Goal: Task Accomplishment & Management: Use online tool/utility

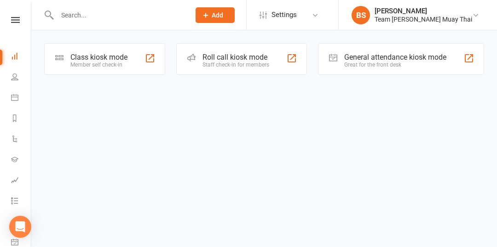
click at [106, 63] on div "Member self check-in" at bounding box center [98, 65] width 57 height 6
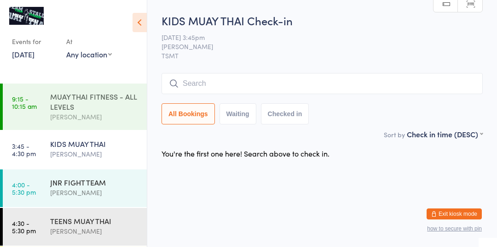
click at [112, 101] on div "MUAY THAI FITNESS - ALL LEVELS" at bounding box center [94, 102] width 89 height 20
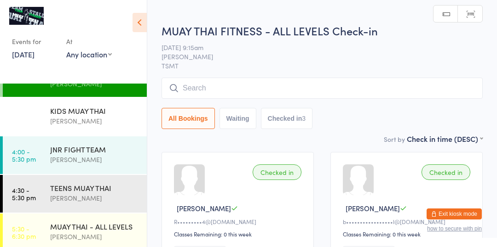
scroll to position [34, 0]
click at [113, 125] on div "[PERSON_NAME]" at bounding box center [94, 120] width 89 height 11
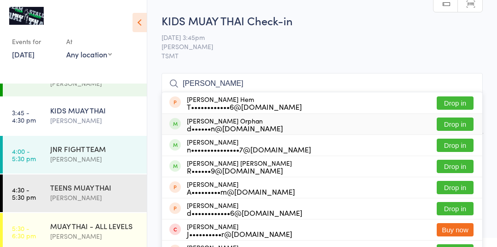
type input "[PERSON_NAME]"
click at [459, 123] on button "Drop in" at bounding box center [454, 124] width 37 height 13
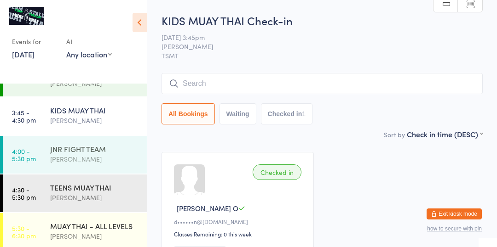
click at [36, 155] on link "4:00 - 5:30 pm JNR FIGHT TEAM [PERSON_NAME]" at bounding box center [75, 155] width 144 height 38
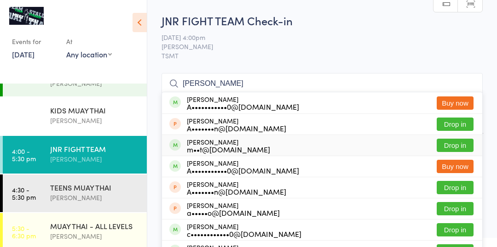
type input "[PERSON_NAME]"
click at [212, 141] on div "[PERSON_NAME] m••t@[DOMAIN_NAME]" at bounding box center [228, 145] width 83 height 15
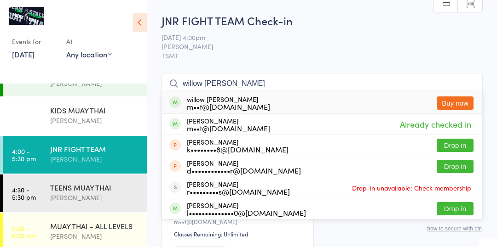
type input "willow [PERSON_NAME]"
click at [389, 103] on div "willow [PERSON_NAME] m••t@[DOMAIN_NAME] Buy now" at bounding box center [322, 102] width 320 height 21
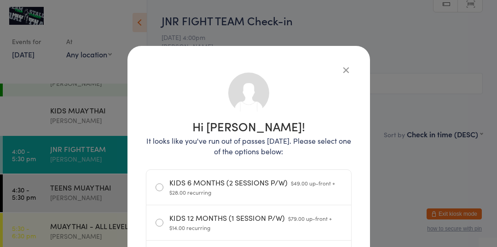
click at [350, 67] on button "button" at bounding box center [345, 69] width 11 height 11
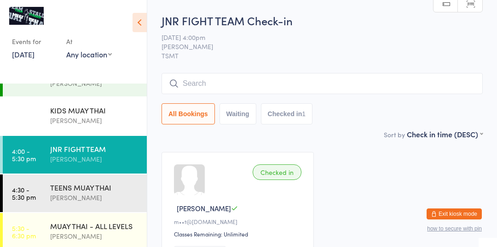
click at [344, 76] on input "search" at bounding box center [321, 83] width 321 height 21
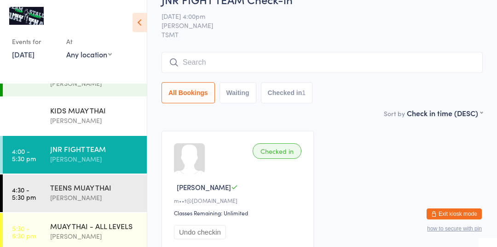
scroll to position [73, 0]
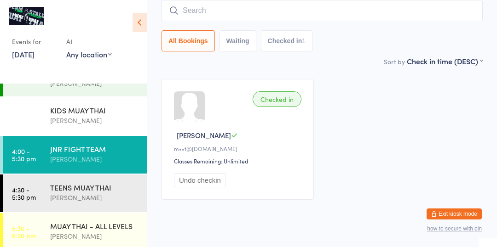
click at [386, 70] on main "JNR FIGHT TEAM Check-in [DATE] 4:00pm [PERSON_NAME] TSMT Manual search Scanner …" at bounding box center [321, 74] width 321 height 269
click at [209, 14] on input "search" at bounding box center [321, 10] width 321 height 21
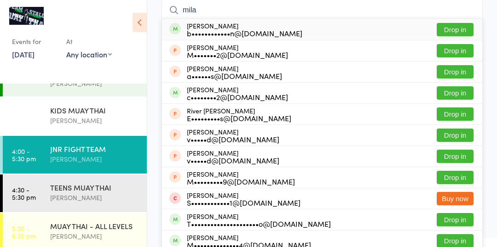
type input "mila"
click at [464, 29] on button "Drop in" at bounding box center [454, 29] width 37 height 13
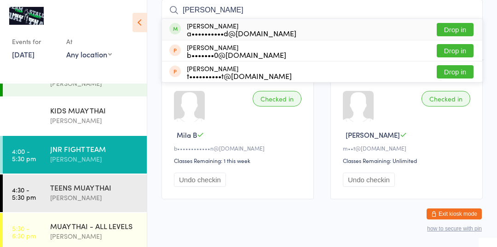
type input "[PERSON_NAME]"
click at [462, 29] on button "Drop in" at bounding box center [454, 29] width 37 height 13
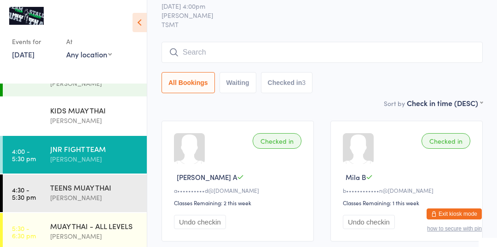
scroll to position [0, 0]
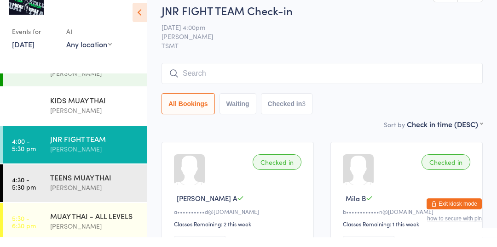
click at [453, 64] on div "JNR FIGHT TEAM Check-in [DATE] 4:00pm [PERSON_NAME] TSMT Manual search Scanner …" at bounding box center [321, 71] width 321 height 116
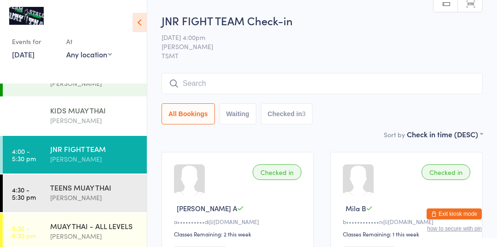
click at [74, 120] on div "[PERSON_NAME]" at bounding box center [94, 120] width 89 height 11
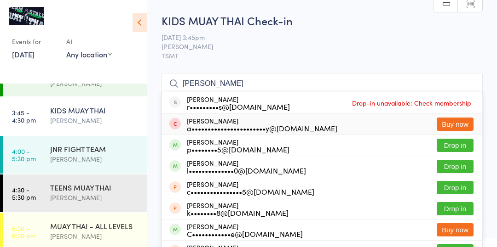
type input "[PERSON_NAME]"
click at [231, 144] on div "[PERSON_NAME] p••••••••5@[DOMAIN_NAME]" at bounding box center [238, 145] width 103 height 15
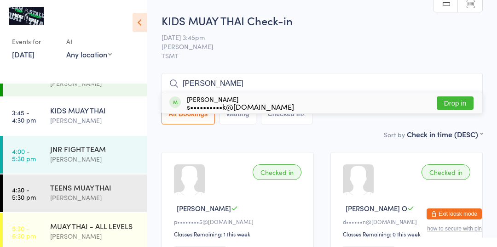
type input "[PERSON_NAME]"
click at [463, 101] on button "Drop in" at bounding box center [454, 103] width 37 height 13
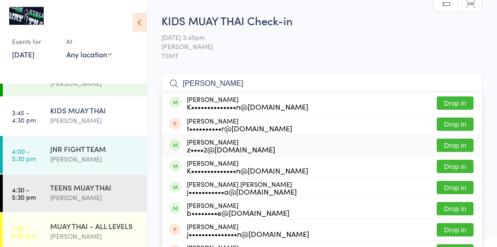
type input "[PERSON_NAME]"
click at [464, 147] on button "Drop in" at bounding box center [454, 145] width 37 height 13
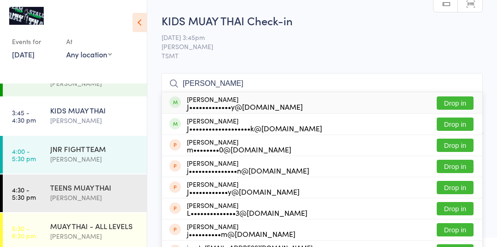
type input "[PERSON_NAME]"
click at [452, 103] on button "Drop in" at bounding box center [454, 103] width 37 height 13
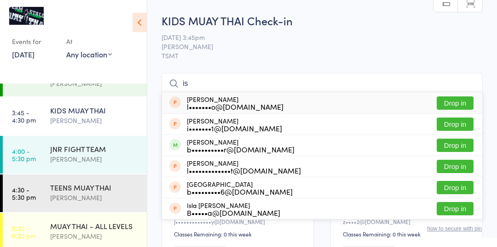
type input "i"
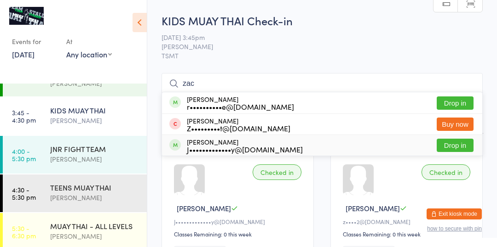
type input "zac"
click at [454, 151] on button "Drop in" at bounding box center [454, 145] width 37 height 13
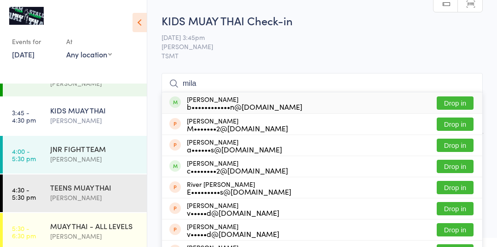
type input "mila"
click at [448, 102] on button "Drop in" at bounding box center [454, 103] width 37 height 13
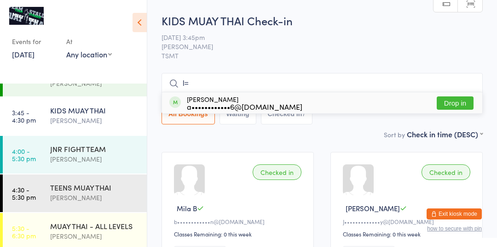
type input "l"
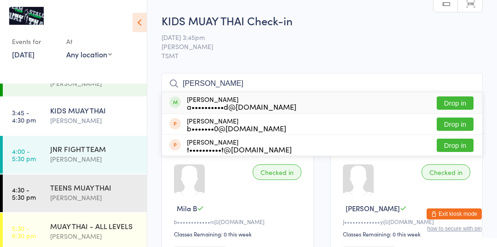
type input "[PERSON_NAME]"
click at [446, 104] on button "Drop in" at bounding box center [454, 103] width 37 height 13
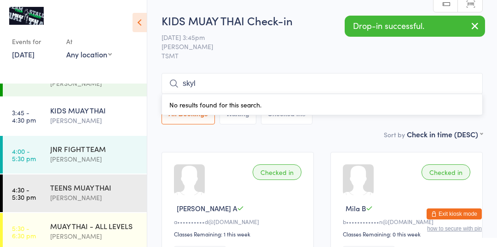
type input "[MEDICAL_DATA]"
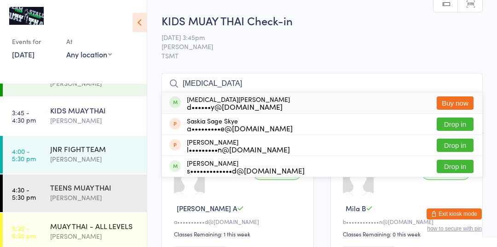
click at [471, 85] on input "[MEDICAL_DATA]" at bounding box center [321, 83] width 321 height 21
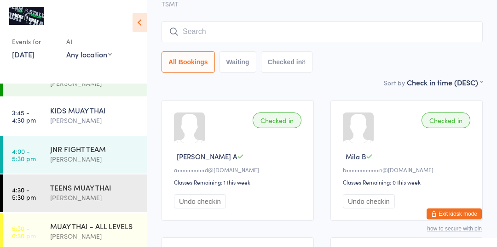
scroll to position [73, 0]
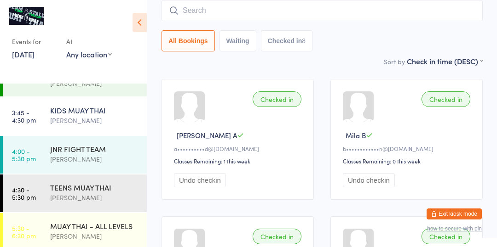
click at [212, 13] on input "search" at bounding box center [321, 10] width 321 height 21
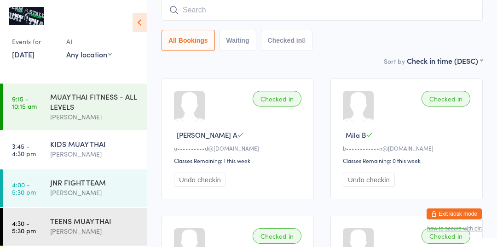
click at [100, 142] on div "KIDS MUAY THAI" at bounding box center [94, 144] width 89 height 10
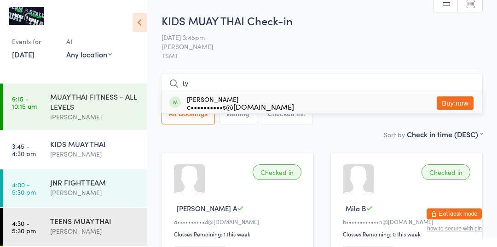
type input "t"
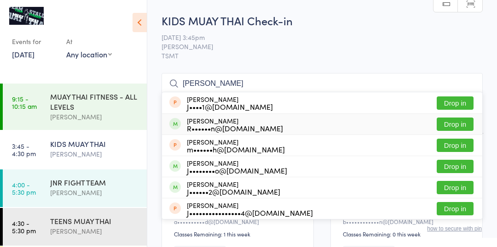
type input "[PERSON_NAME]"
click at [452, 123] on button "Drop in" at bounding box center [454, 124] width 37 height 13
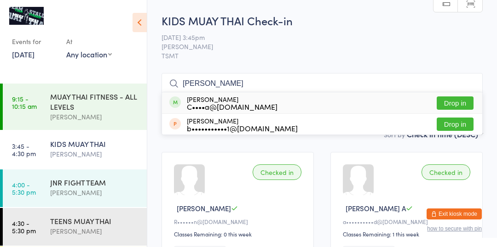
type input "[PERSON_NAME]"
click at [448, 101] on button "Drop in" at bounding box center [454, 103] width 37 height 13
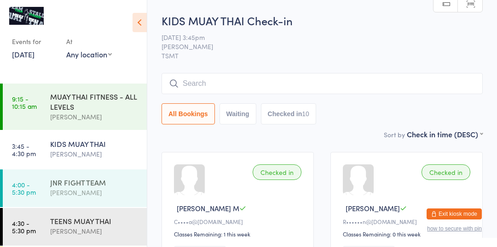
click at [65, 193] on div "[PERSON_NAME]" at bounding box center [94, 193] width 89 height 11
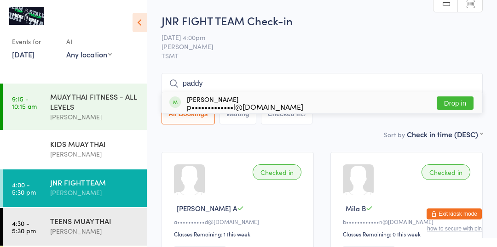
type input "paddy"
click at [261, 104] on div "p•••••••••••••l@[DOMAIN_NAME]" at bounding box center [245, 106] width 116 height 7
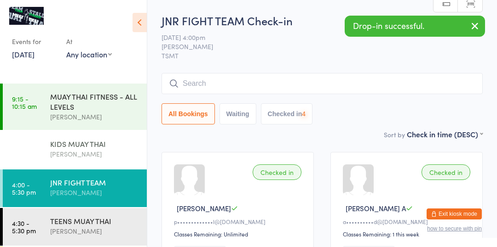
click at [47, 159] on link "3:45 - 4:30 pm KIDS MUAY THAI [PERSON_NAME]" at bounding box center [75, 150] width 144 height 38
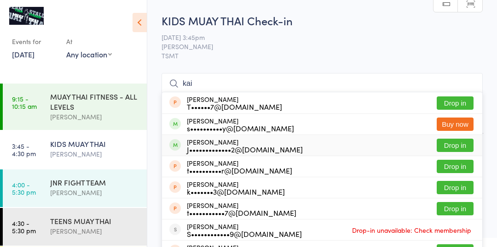
type input "kai"
click at [454, 141] on button "Drop in" at bounding box center [454, 145] width 37 height 13
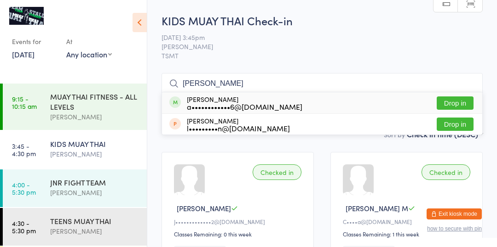
type input "[PERSON_NAME]"
click at [443, 103] on button "Drop in" at bounding box center [454, 103] width 37 height 13
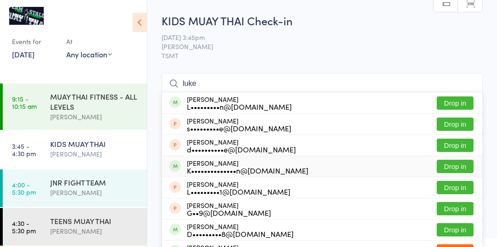
type input "luke"
click at [461, 168] on button "Drop in" at bounding box center [454, 166] width 37 height 13
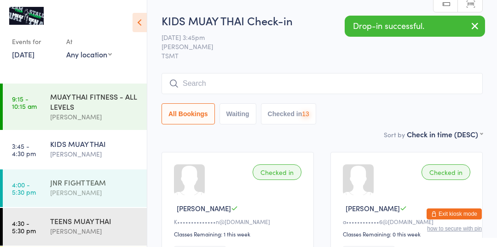
click at [34, 198] on link "4:00 - 5:30 pm JNR FIGHT TEAM [PERSON_NAME]" at bounding box center [75, 189] width 144 height 38
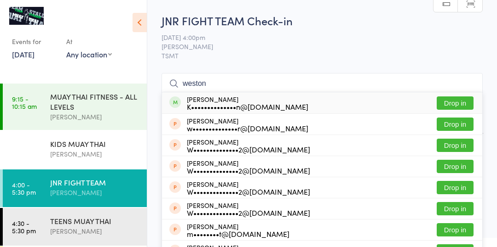
type input "weston"
click at [449, 103] on button "Drop in" at bounding box center [454, 103] width 37 height 13
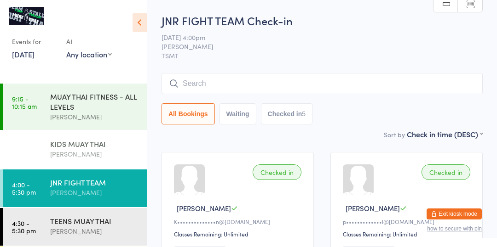
click at [57, 152] on div "[PERSON_NAME]" at bounding box center [94, 154] width 89 height 11
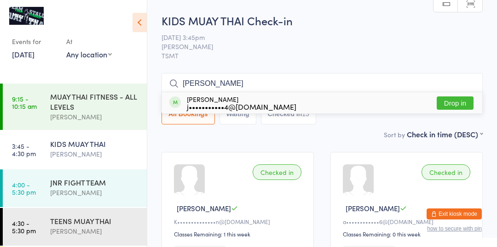
type input "[PERSON_NAME]"
click at [462, 107] on button "Drop in" at bounding box center [454, 103] width 37 height 13
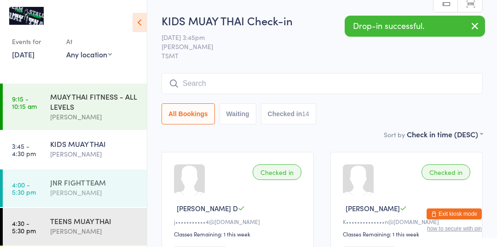
click at [64, 184] on div "JNR FIGHT TEAM" at bounding box center [94, 183] width 89 height 10
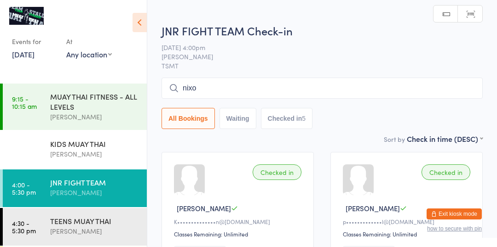
type input "[PERSON_NAME]"
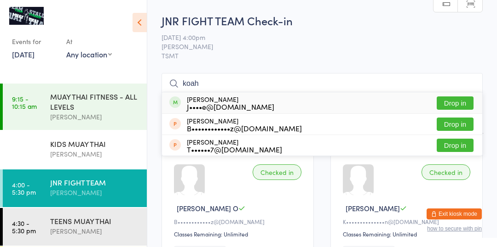
type input "koah"
click at [456, 106] on button "Drop in" at bounding box center [454, 103] width 37 height 13
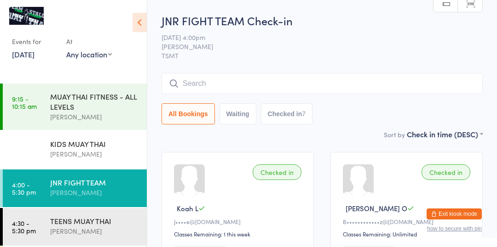
click at [49, 199] on link "4:00 - 5:30 pm JNR FIGHT TEAM [PERSON_NAME]" at bounding box center [75, 189] width 144 height 38
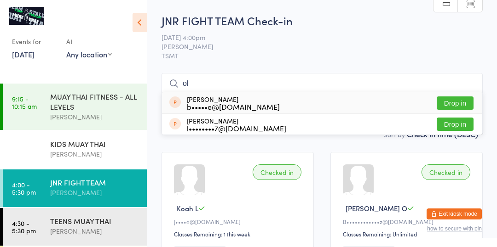
type input "o"
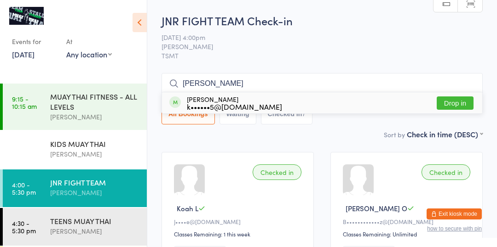
type input "[PERSON_NAME]"
click at [462, 101] on button "Drop in" at bounding box center [454, 103] width 37 height 13
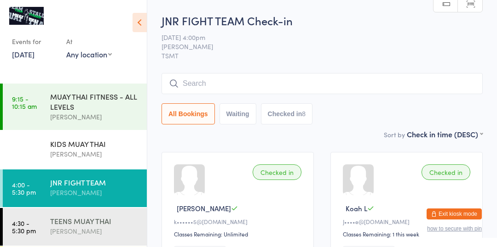
click at [99, 234] on div "[PERSON_NAME]" at bounding box center [94, 231] width 89 height 11
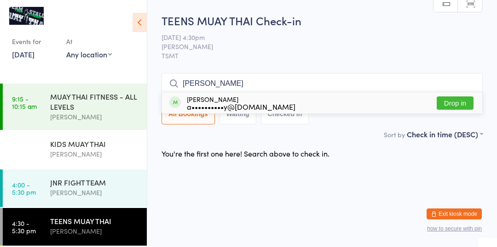
type input "[PERSON_NAME]"
click at [463, 98] on button "Drop in" at bounding box center [454, 103] width 37 height 13
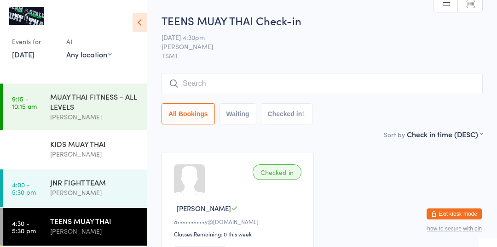
click at [103, 246] on link "4:30 - 5:30 pm TEENS MUAY THAI [PERSON_NAME]" at bounding box center [75, 227] width 144 height 38
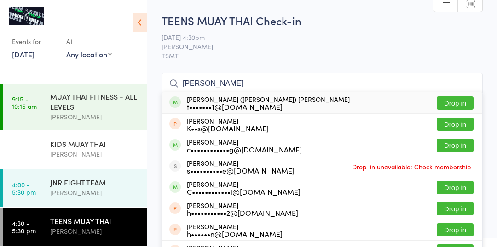
type input "[PERSON_NAME]"
click at [458, 105] on button "Drop in" at bounding box center [454, 103] width 37 height 13
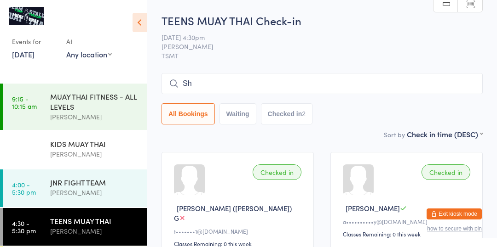
type input "S"
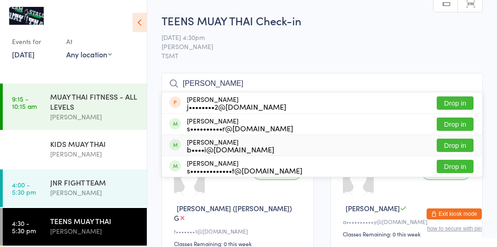
type input "[PERSON_NAME]"
click at [465, 145] on button "Drop in" at bounding box center [454, 145] width 37 height 13
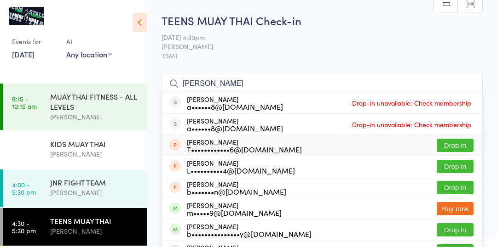
type input "[PERSON_NAME]"
click at [43, 225] on link "4:30 - 5:30 pm TEENS MUAY THAI [PERSON_NAME]" at bounding box center [75, 227] width 144 height 38
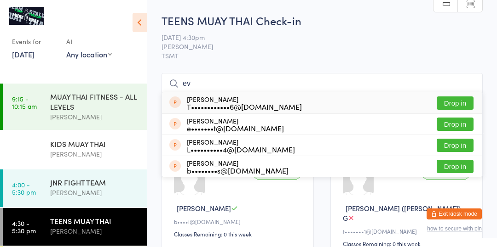
type input "e"
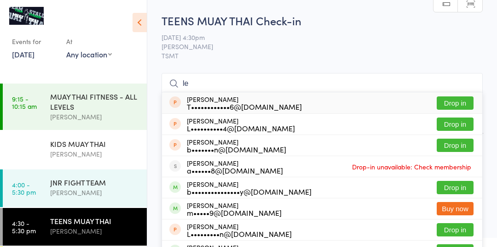
type input "l"
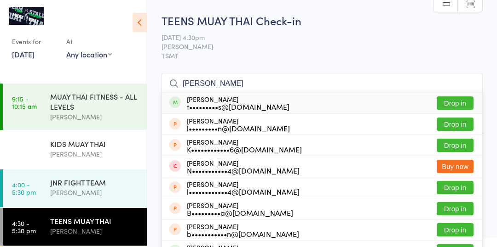
type input "[PERSON_NAME]"
click at [462, 102] on button "Drop in" at bounding box center [454, 103] width 37 height 13
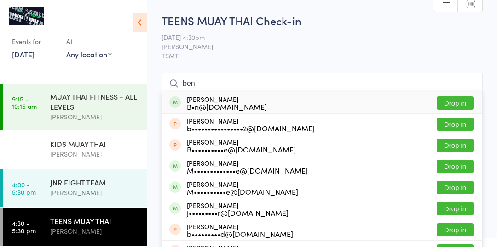
type input "ben"
click at [458, 169] on button "Drop in" at bounding box center [454, 166] width 37 height 13
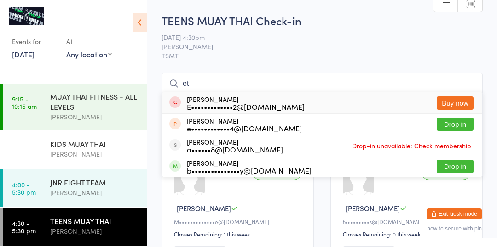
type input "e"
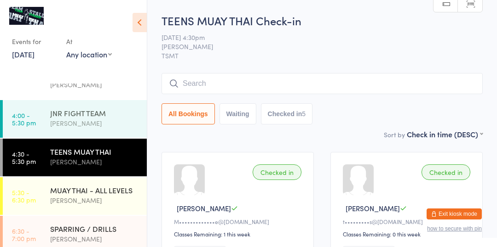
scroll to position [72, 0]
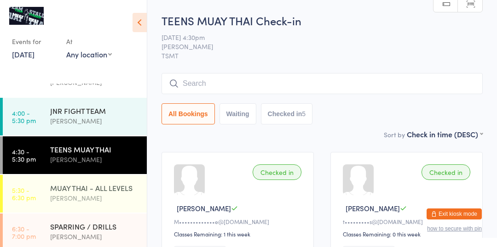
click at [83, 196] on div "[PERSON_NAME]" at bounding box center [94, 198] width 89 height 11
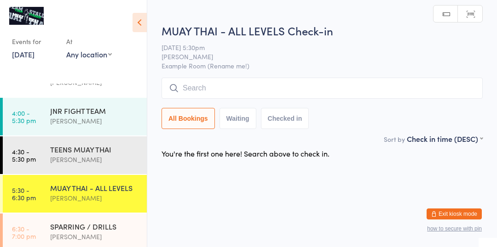
click at [262, 89] on input "search" at bounding box center [321, 88] width 321 height 21
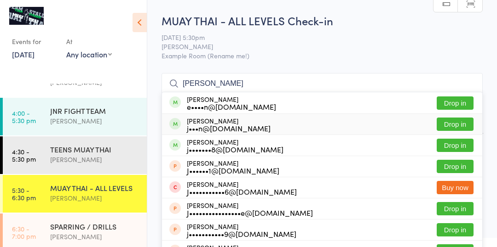
type input "[PERSON_NAME]"
click at [246, 115] on div "[PERSON_NAME] j•••n@[DOMAIN_NAME] Drop in" at bounding box center [322, 124] width 320 height 21
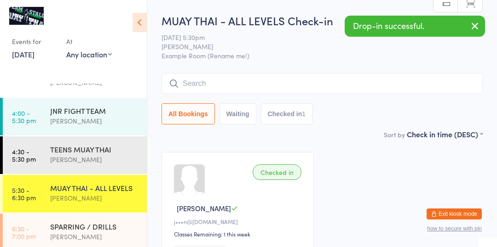
click at [457, 103] on div "All Bookings Waiting Checked in 1" at bounding box center [321, 99] width 321 height 52
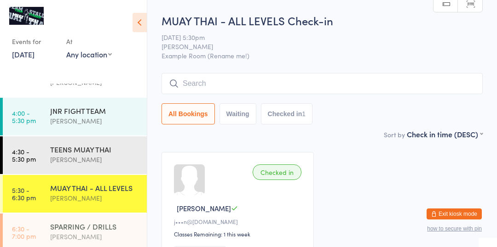
click at [97, 229] on div "SPARRING / DRILLS" at bounding box center [94, 227] width 89 height 10
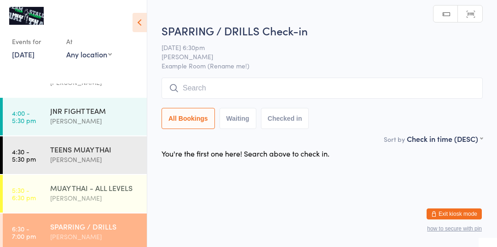
click at [96, 178] on div "MUAY THAI - ALL LEVELS [PERSON_NAME]" at bounding box center [98, 193] width 97 height 36
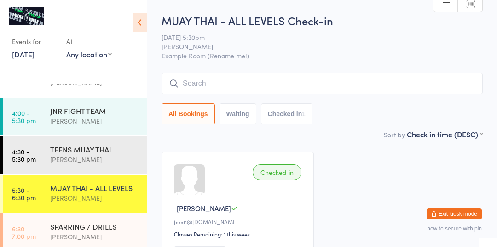
click at [208, 84] on input "search" at bounding box center [321, 83] width 321 height 21
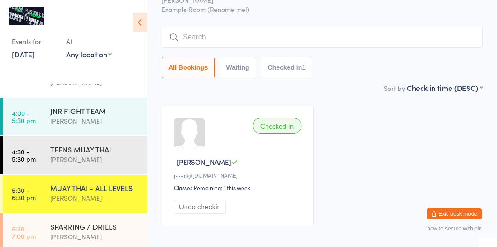
scroll to position [73, 0]
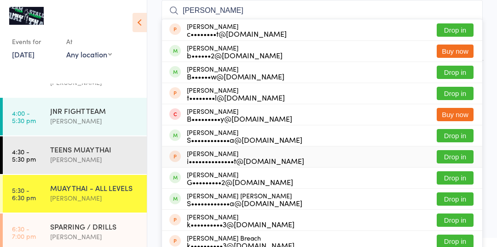
type input "[PERSON_NAME]"
click at [216, 77] on div "B••••••w@[DOMAIN_NAME]" at bounding box center [236, 76] width 98 height 7
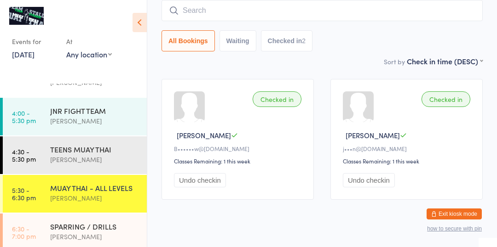
click at [208, 11] on input "search" at bounding box center [321, 10] width 321 height 21
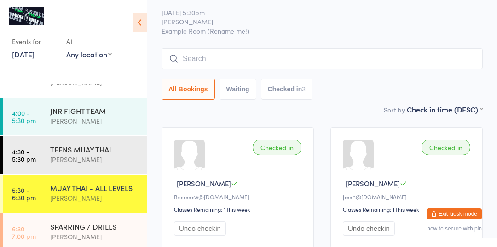
scroll to position [22, 0]
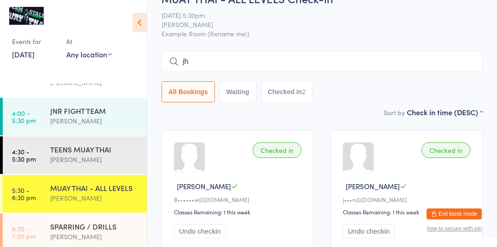
type input "j"
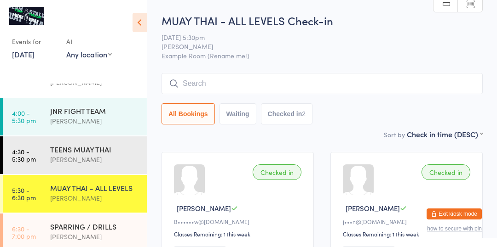
scroll to position [1, 0]
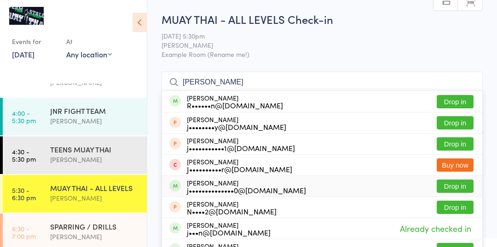
type input "[PERSON_NAME]"
click at [466, 186] on button "Drop in" at bounding box center [454, 186] width 37 height 13
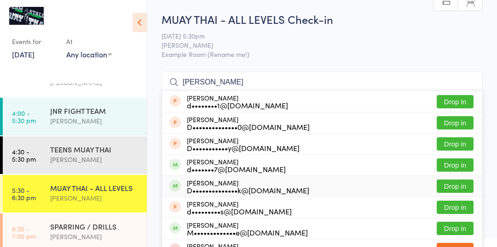
type input "[PERSON_NAME]"
click at [218, 188] on div "D••••••••••••••k@[DOMAIN_NAME]" at bounding box center [248, 190] width 122 height 7
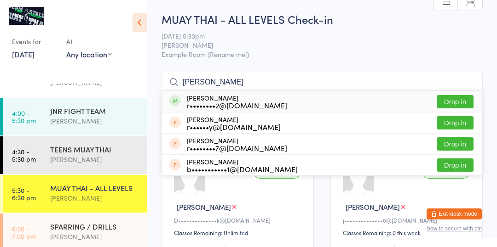
type input "[PERSON_NAME]"
click at [462, 98] on button "Drop in" at bounding box center [454, 101] width 37 height 13
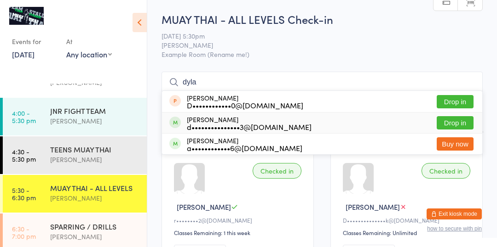
type input "dyla"
click at [446, 125] on button "Drop in" at bounding box center [454, 122] width 37 height 13
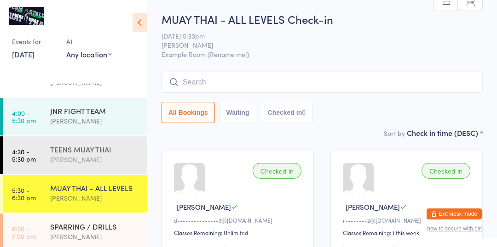
click at [65, 145] on div "TEENS MUAY THAI" at bounding box center [94, 149] width 89 height 10
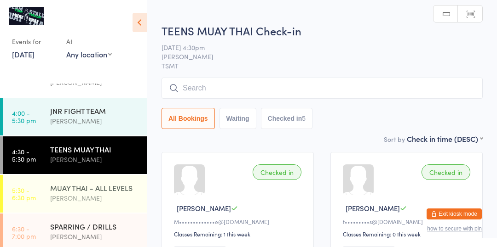
click at [62, 185] on div "MUAY THAI - ALL LEVELS" at bounding box center [94, 188] width 89 height 10
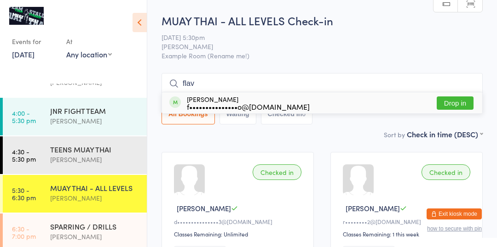
type input "flav"
click at [454, 103] on button "Drop in" at bounding box center [454, 103] width 37 height 13
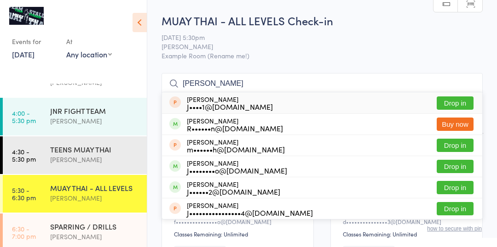
type input "[PERSON_NAME]"
click at [460, 163] on button "Drop in" at bounding box center [454, 166] width 37 height 13
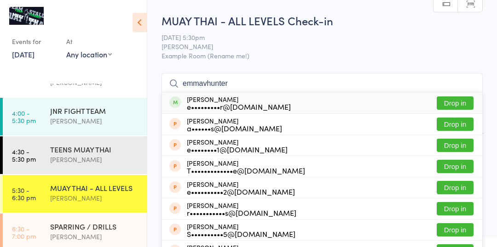
type input "emmavhunter"
click at [452, 105] on button "Drop in" at bounding box center [454, 103] width 37 height 13
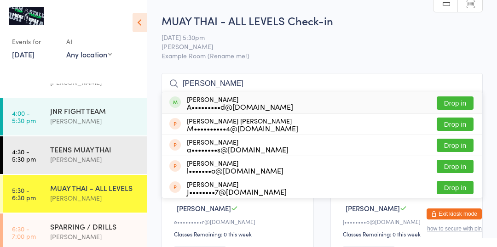
type input "[PERSON_NAME]"
click at [473, 105] on button "Drop in" at bounding box center [454, 103] width 37 height 13
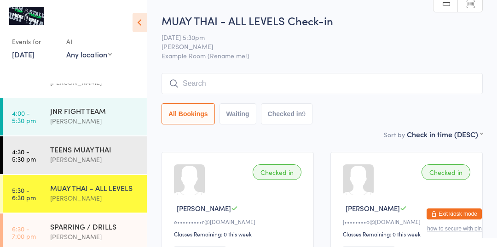
click at [462, 103] on div "All Bookings Waiting Checked in 9" at bounding box center [321, 99] width 321 height 52
click at [403, 82] on input "search" at bounding box center [321, 83] width 321 height 21
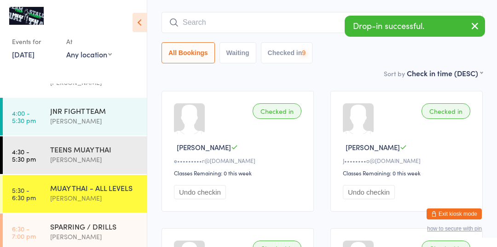
scroll to position [73, 0]
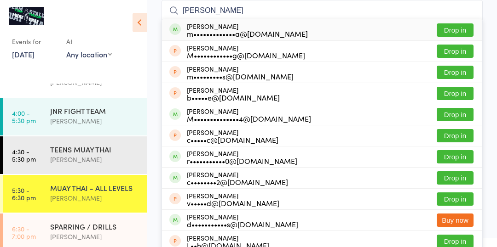
type input "[PERSON_NAME]"
click at [448, 33] on button "Drop in" at bounding box center [454, 29] width 37 height 13
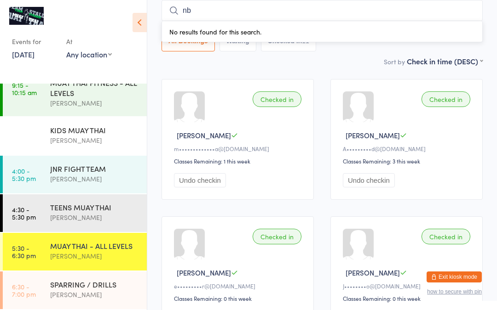
scroll to position [14, 0]
type input "n"
